Goal: Task Accomplishment & Management: Complete application form

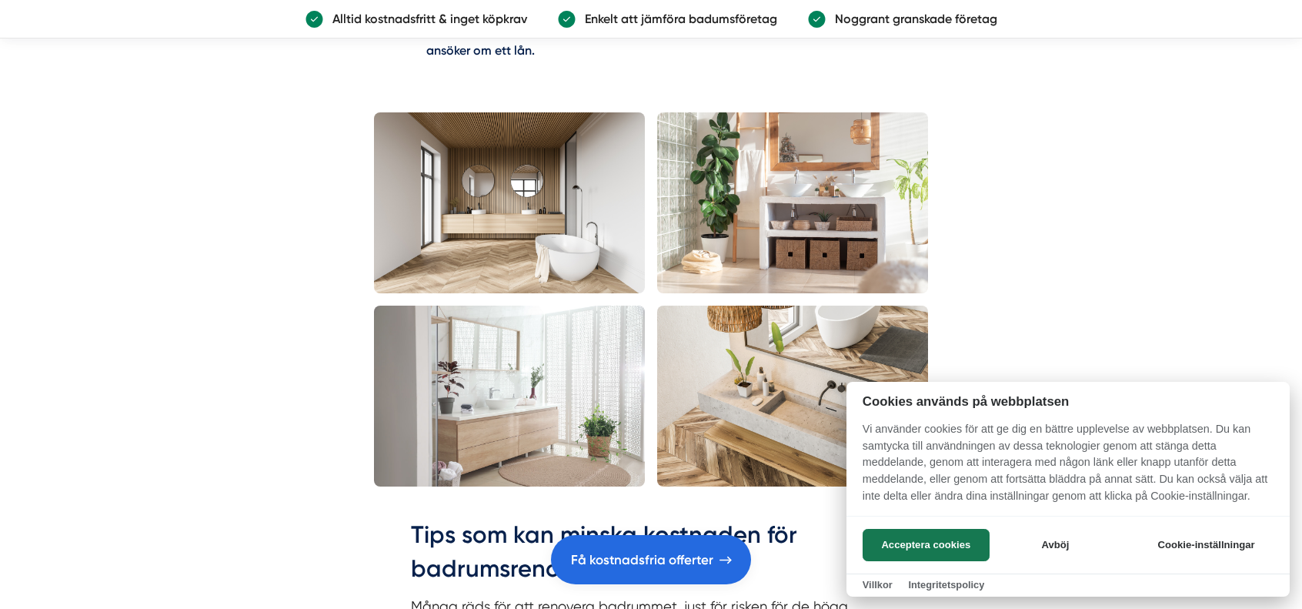
scroll to position [3002, 0]
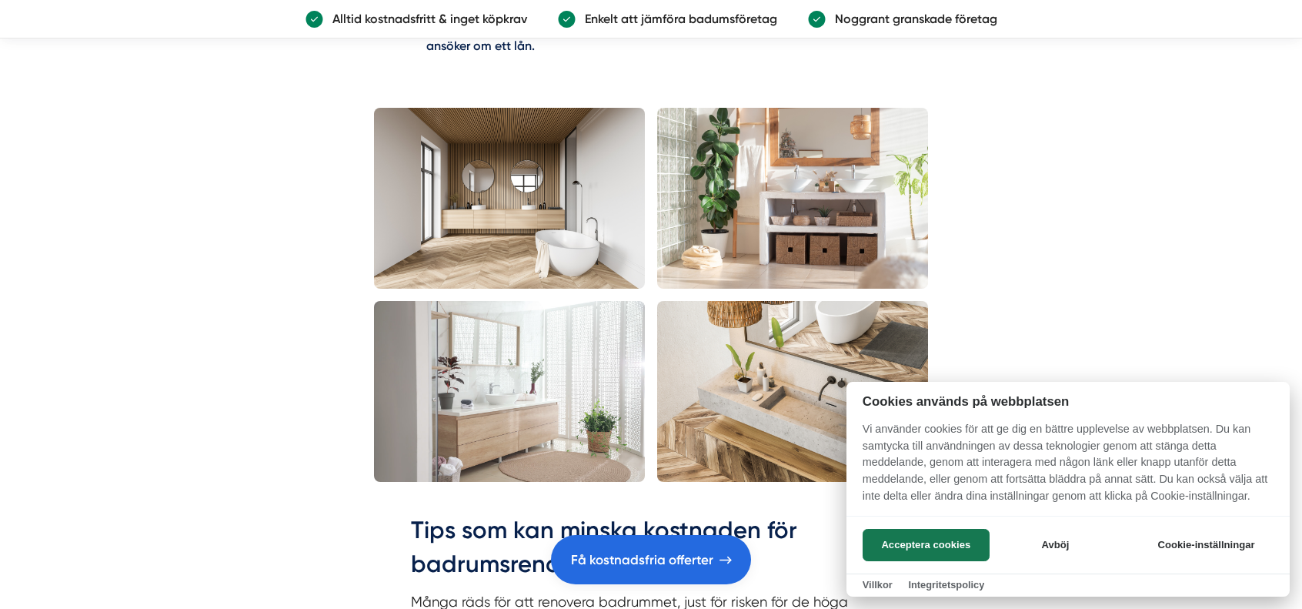
click at [669, 563] on div at bounding box center [651, 304] width 1302 height 609
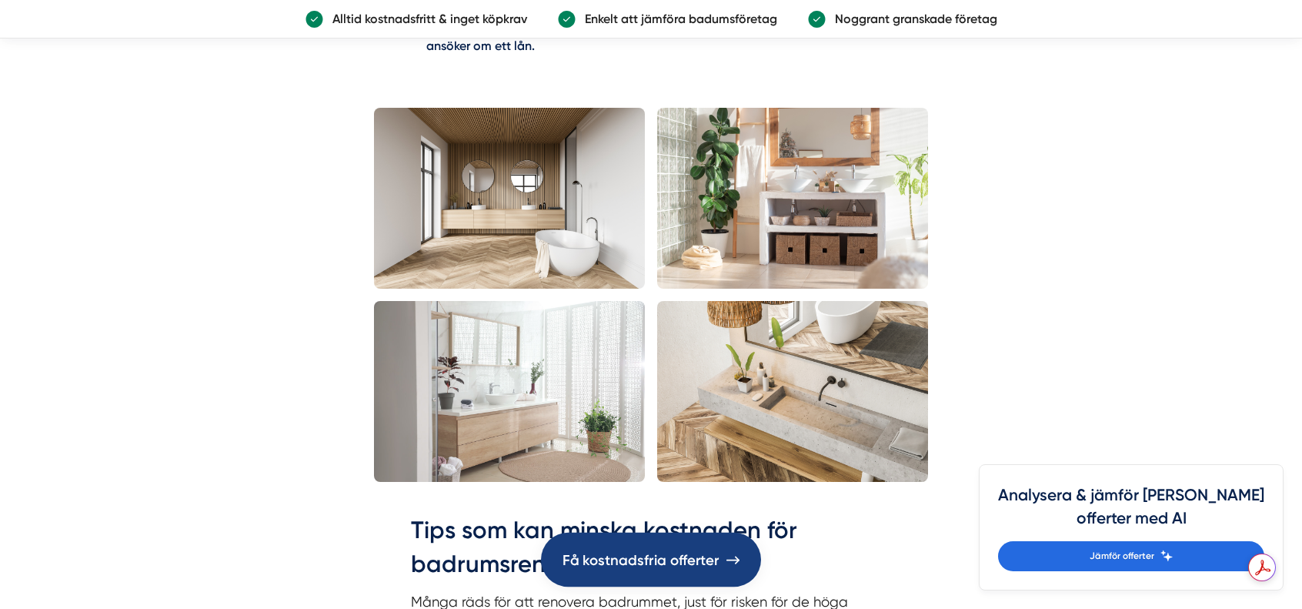
click at [670, 560] on span "Få kostnadsfria offerter" at bounding box center [641, 559] width 157 height 23
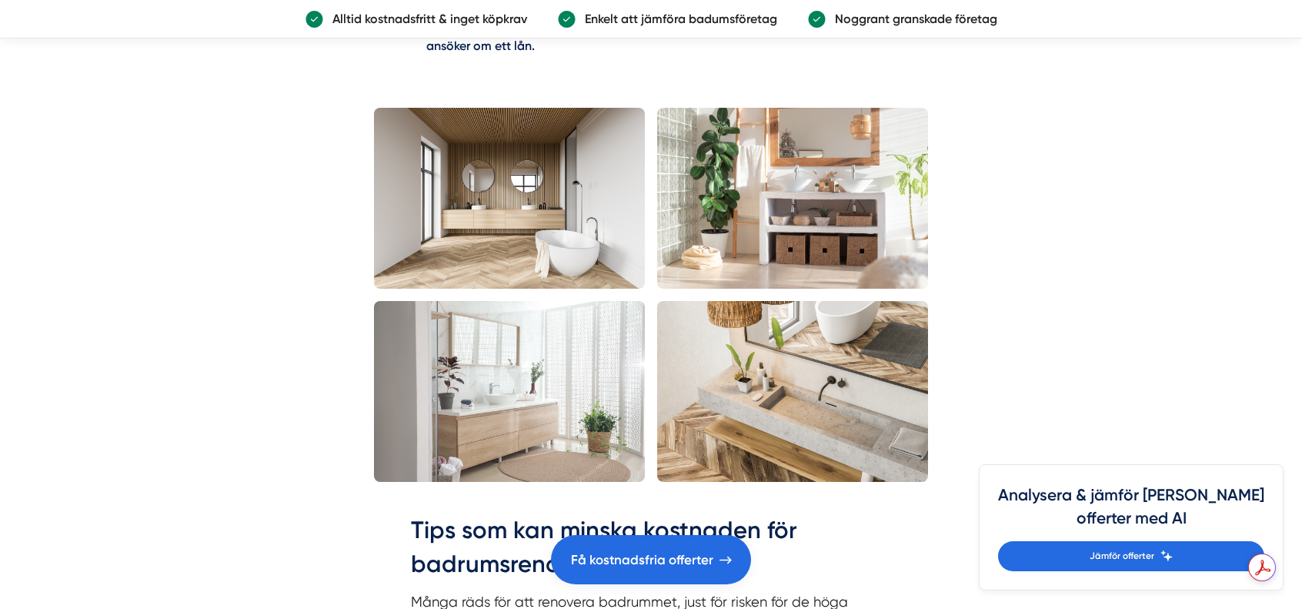
drag, startPoint x: 239, startPoint y: 290, endPoint x: 228, endPoint y: 281, distance: 14.2
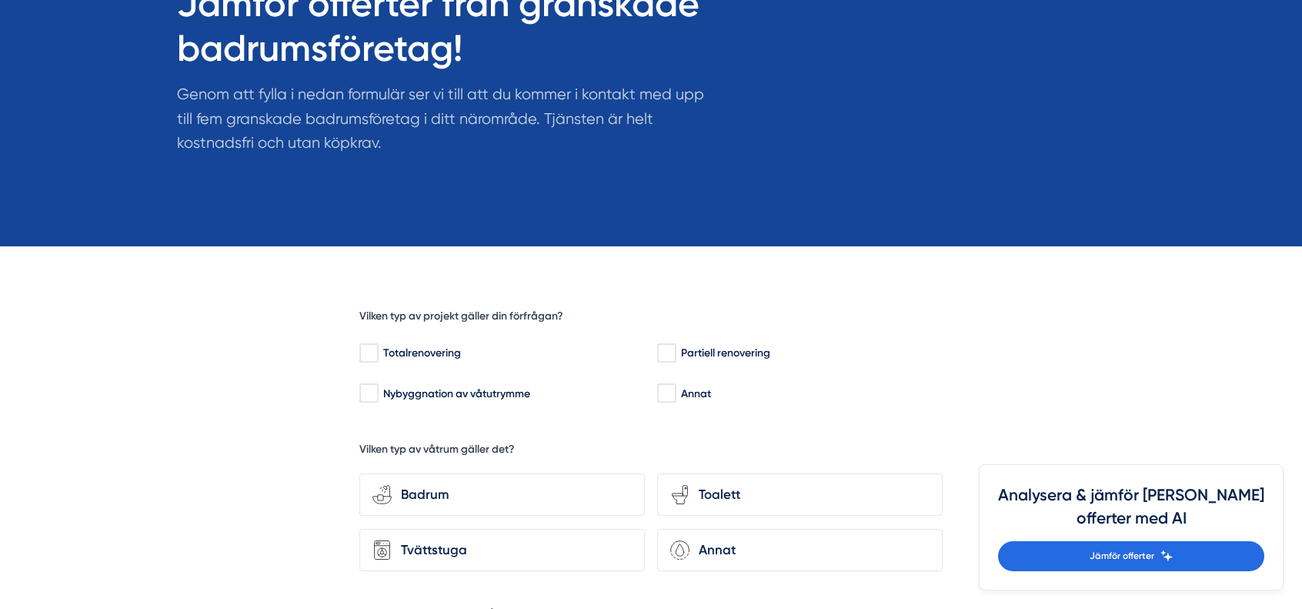
scroll to position [308, 0]
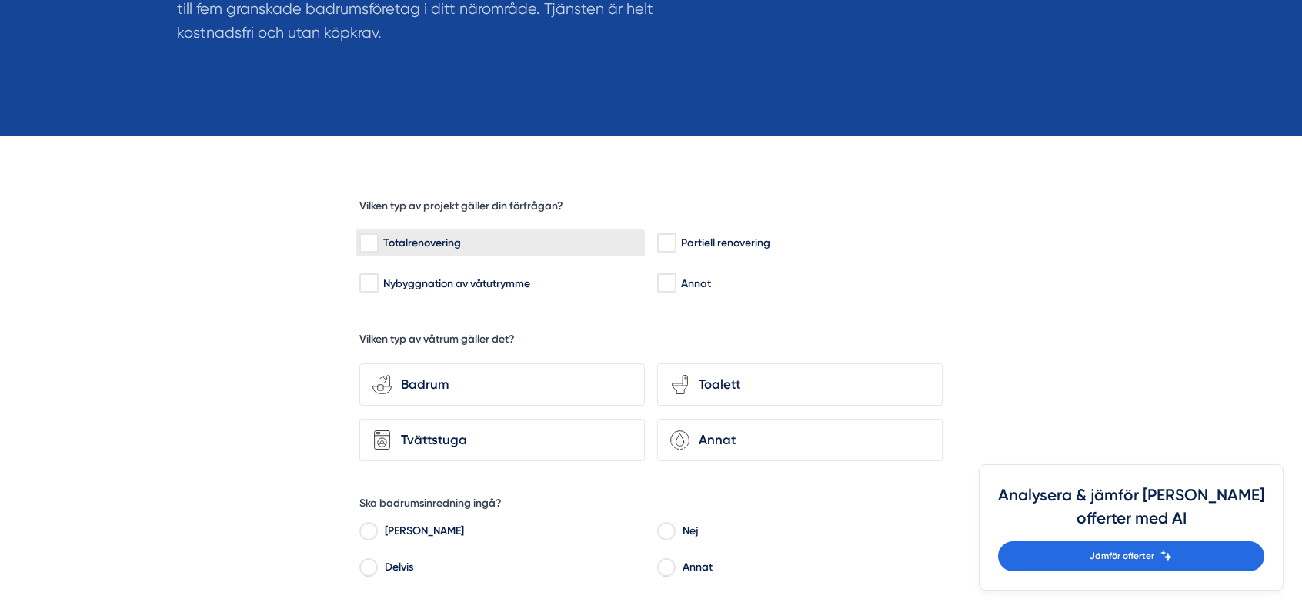
click at [369, 245] on input "Totalrenovering" at bounding box center [368, 243] width 18 height 15
checkbox input "true"
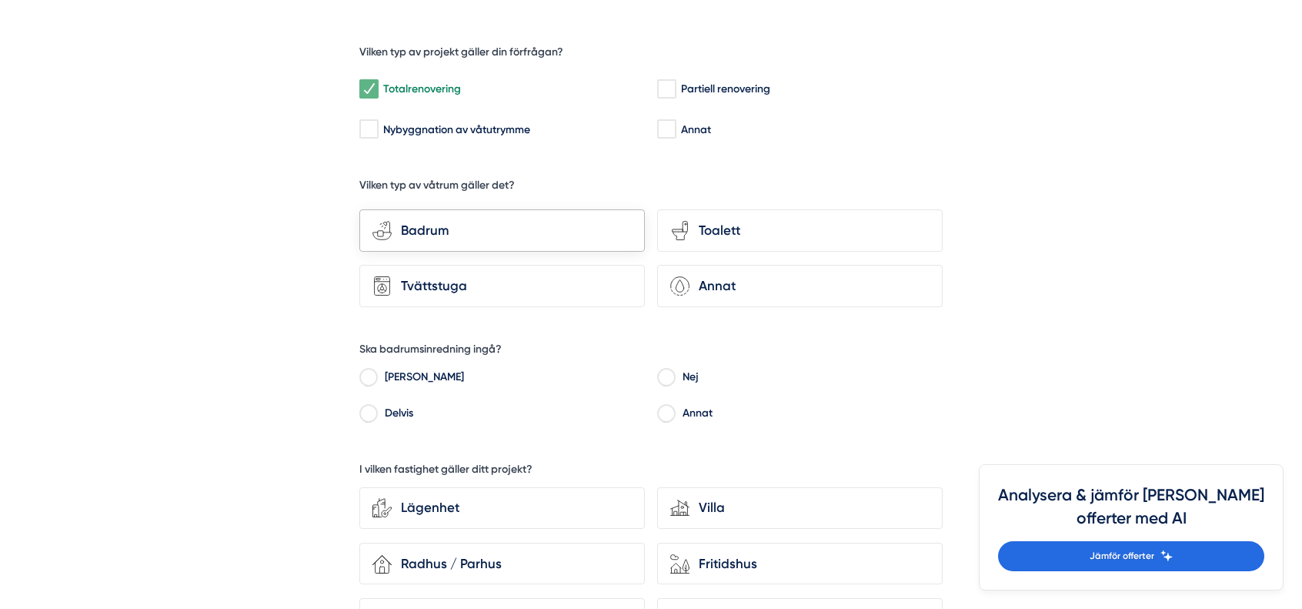
click at [463, 222] on div "Badrum" at bounding box center [512, 230] width 240 height 21
click at [0, 0] on input "bathroom-tub-towel Badrum" at bounding box center [0, 0] width 0 height 0
click at [694, 230] on div "Toalett" at bounding box center [810, 230] width 240 height 21
click at [0, 0] on input "toilet-seat Toalett" at bounding box center [0, 0] width 0 height 0
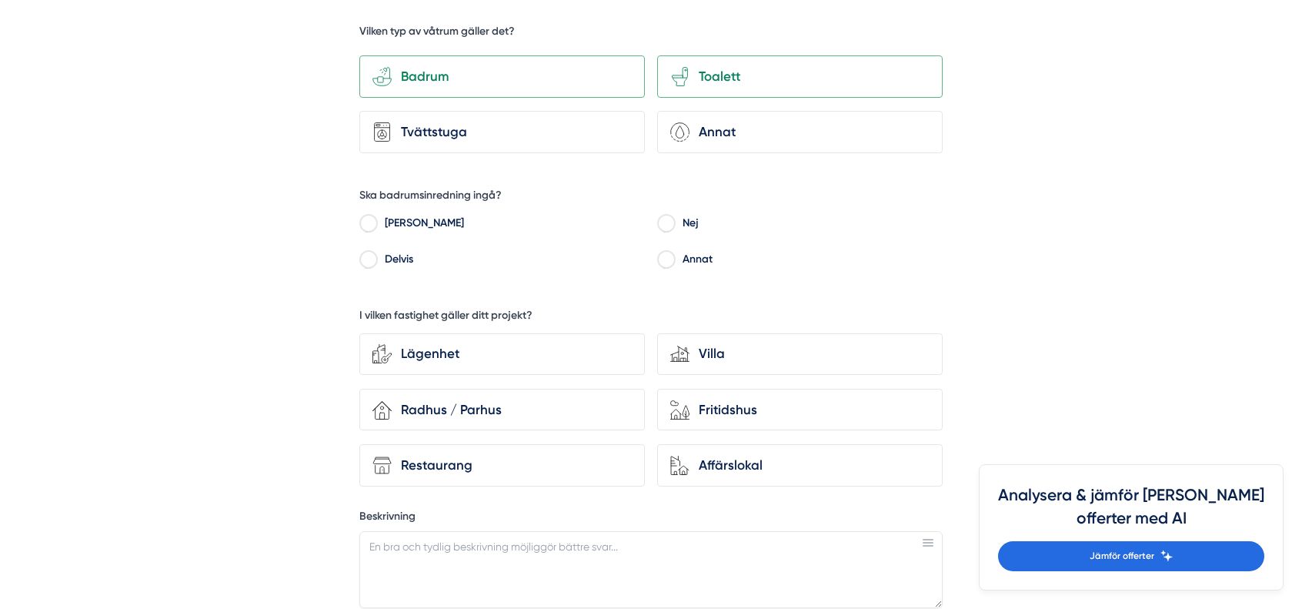
click at [366, 221] on input "Ja" at bounding box center [368, 226] width 18 height 14
radio input "true"
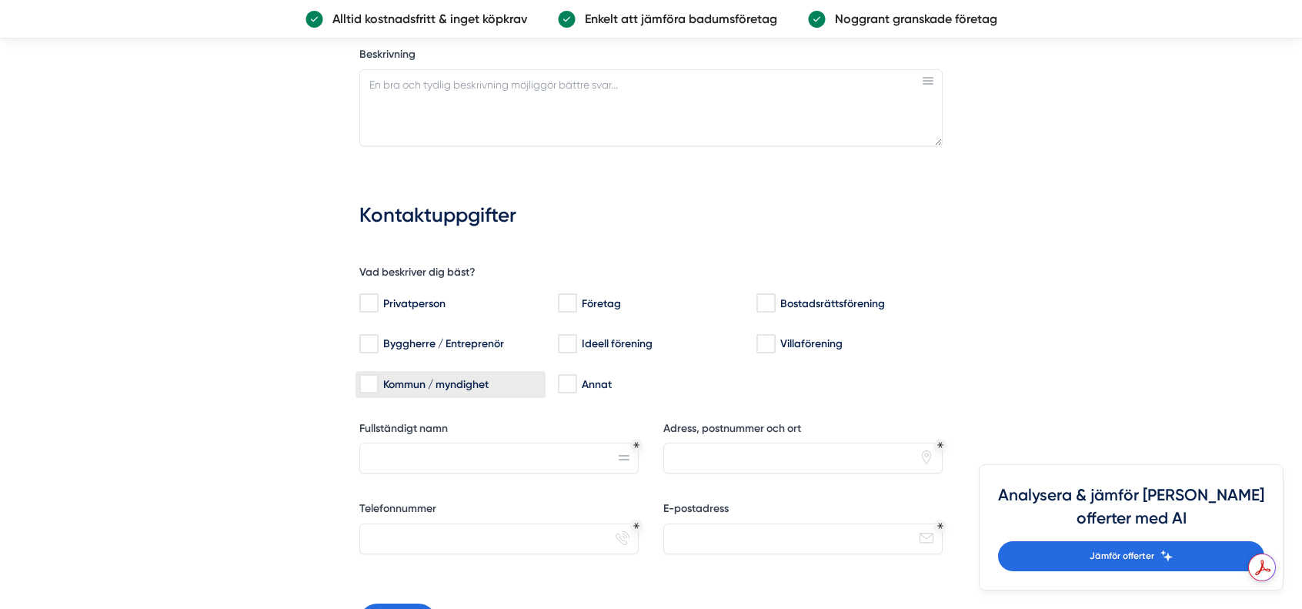
scroll to position [1462, 0]
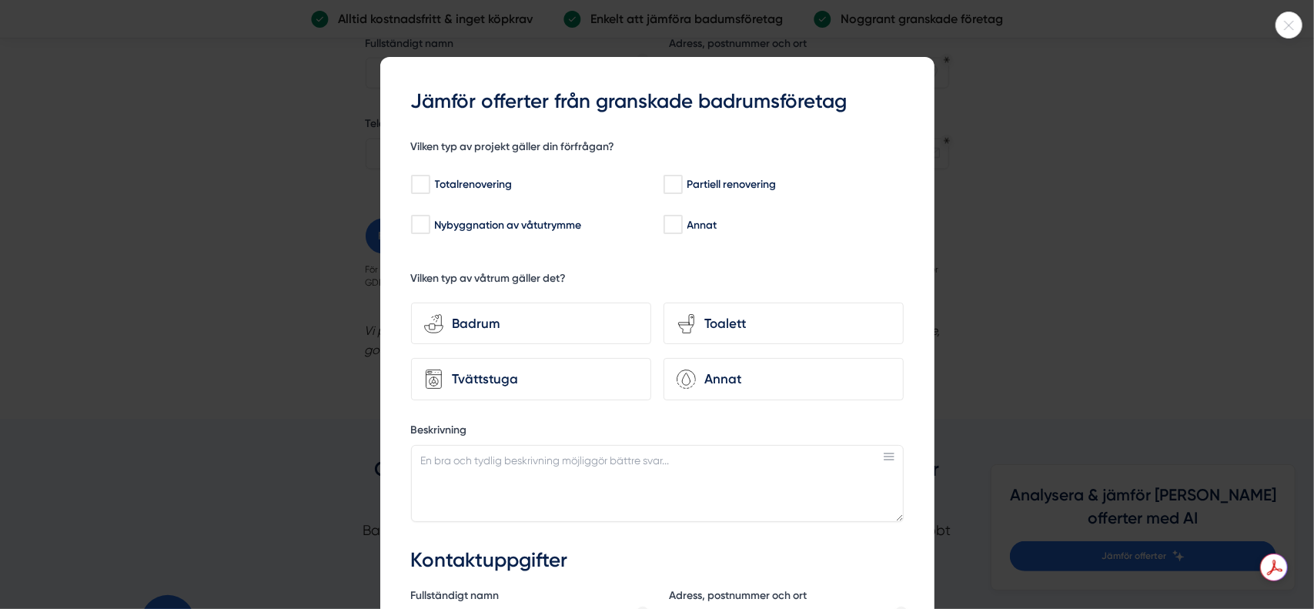
click at [248, 324] on div at bounding box center [657, 304] width 1314 height 609
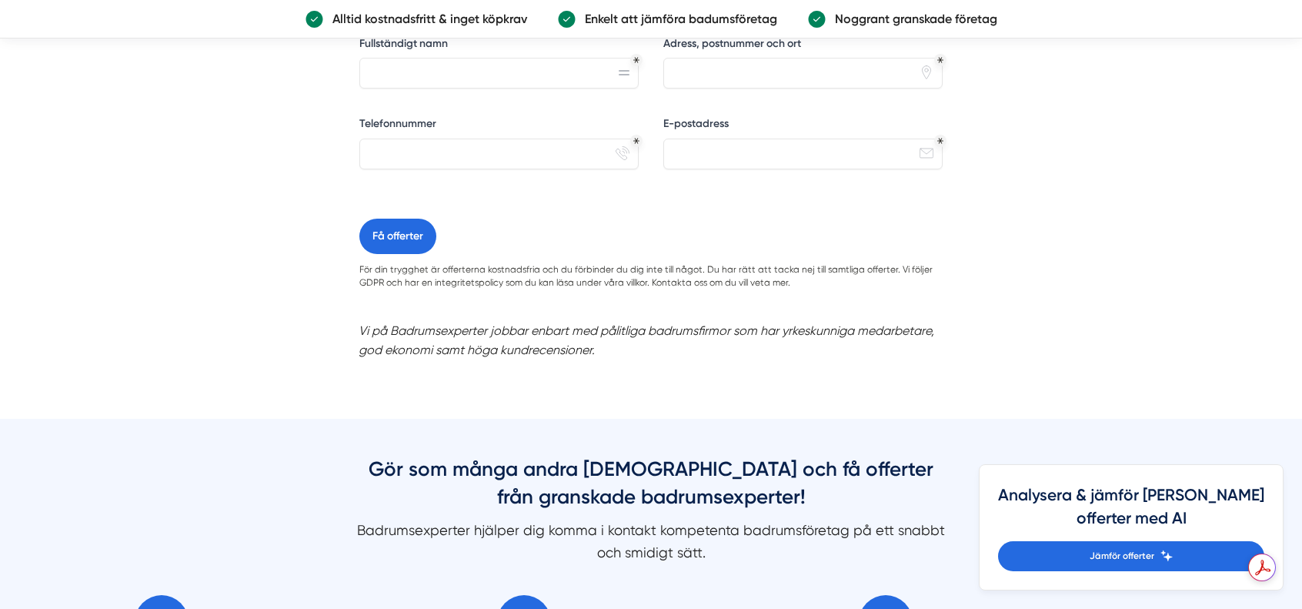
drag, startPoint x: 205, startPoint y: 300, endPoint x: 194, endPoint y: 292, distance: 13.2
